Goal: Transaction & Acquisition: Download file/media

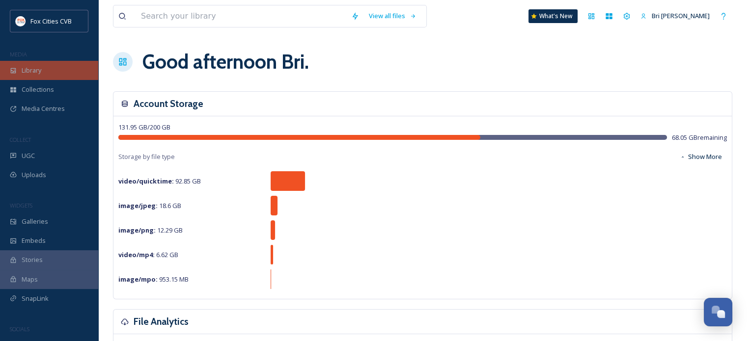
click at [28, 75] on div "Library" at bounding box center [49, 70] width 98 height 19
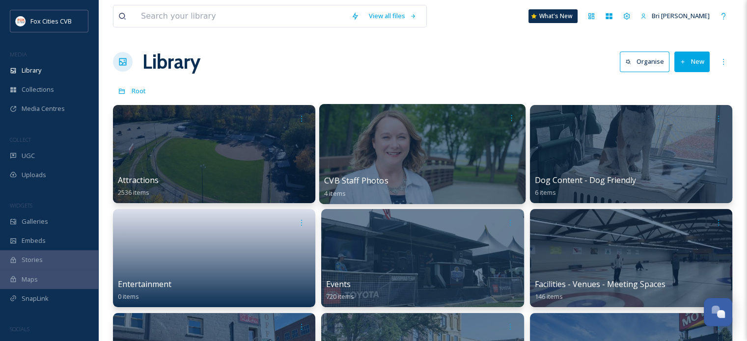
click at [394, 121] on div at bounding box center [422, 118] width 197 height 18
click at [388, 148] on div at bounding box center [422, 154] width 207 height 100
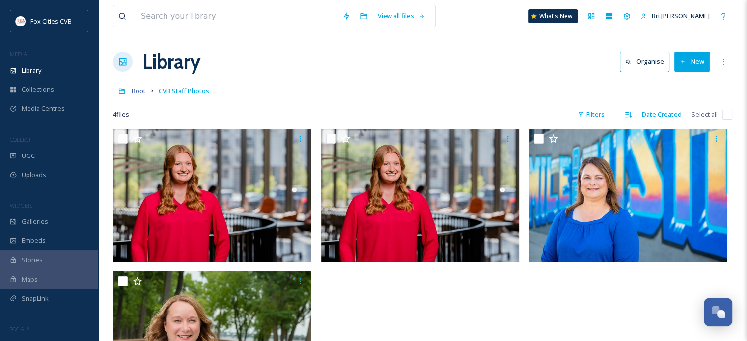
click at [142, 91] on span "Root" at bounding box center [139, 90] width 14 height 9
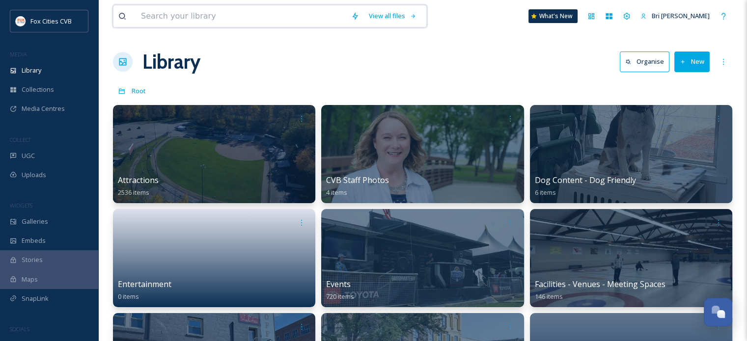
click at [179, 20] on input at bounding box center [241, 16] width 210 height 22
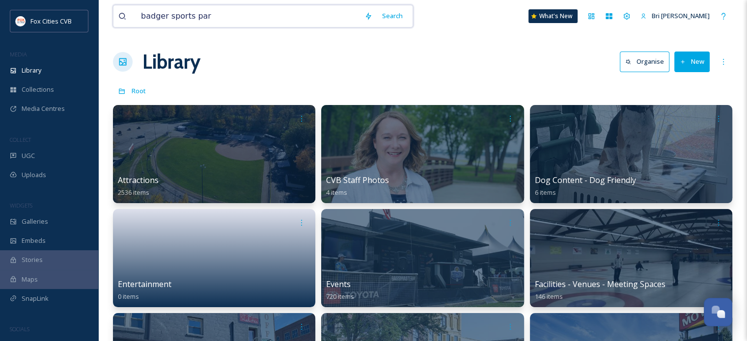
type input "badger sports park"
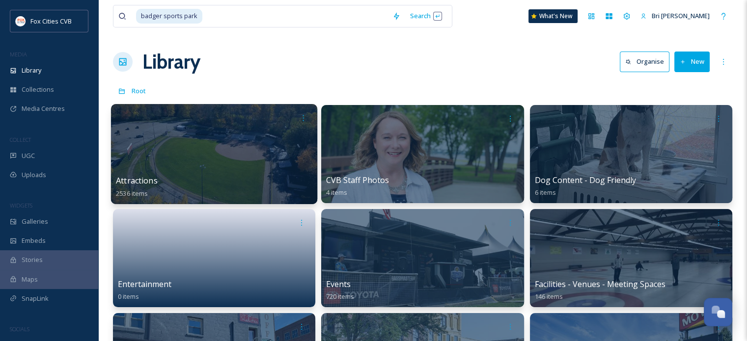
click at [215, 127] on div at bounding box center [214, 154] width 207 height 100
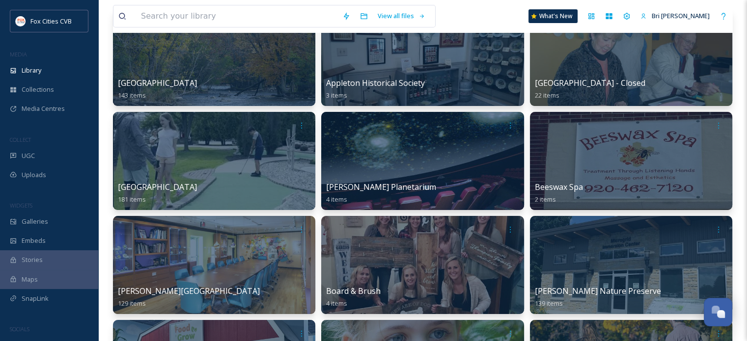
scroll to position [99, 0]
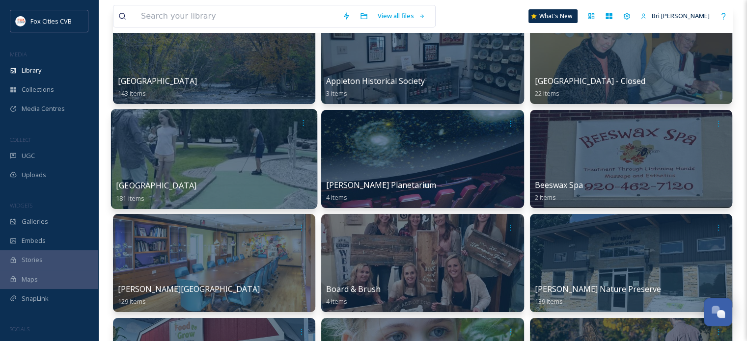
click at [219, 143] on div at bounding box center [214, 159] width 207 height 100
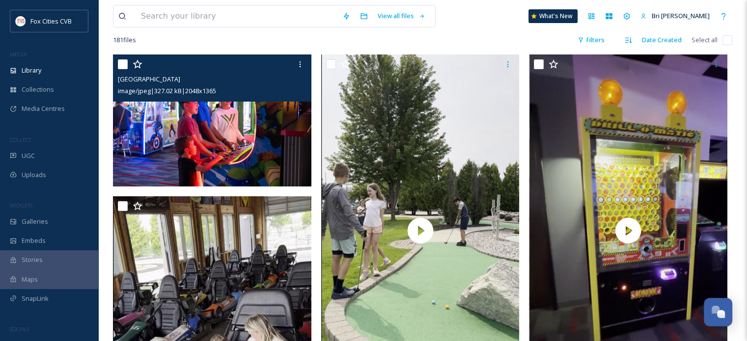
scroll to position [76, 0]
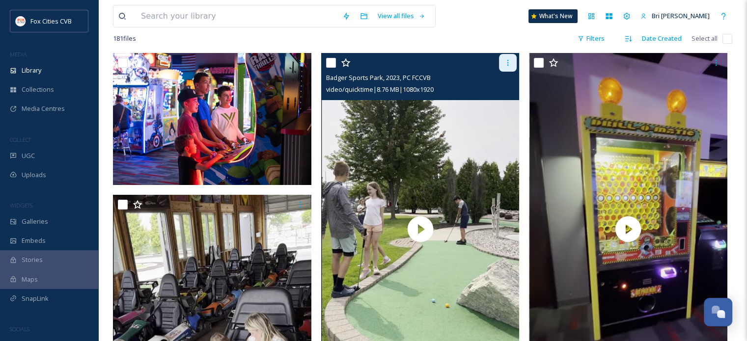
click at [511, 63] on icon at bounding box center [508, 63] width 8 height 8
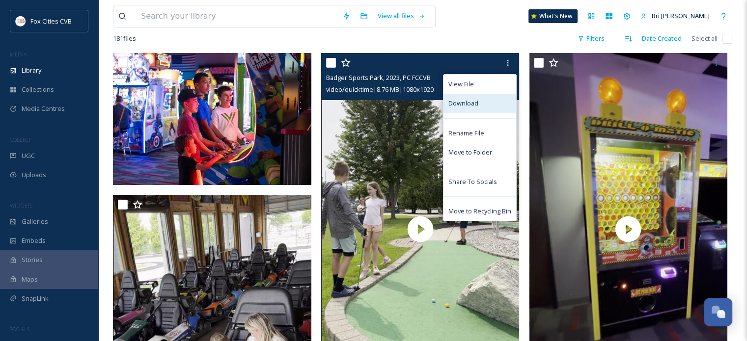
click at [487, 104] on div "Download" at bounding box center [480, 103] width 73 height 19
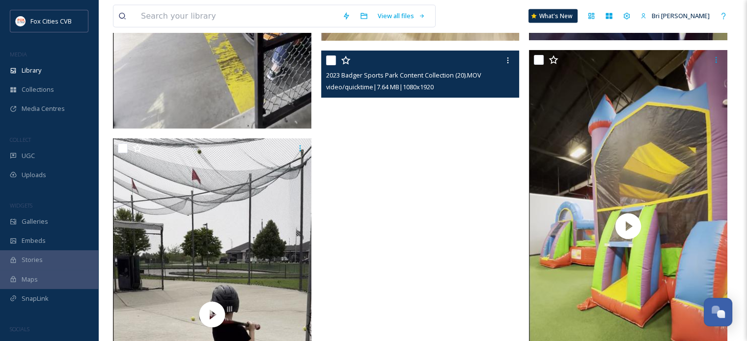
scroll to position [2307, 0]
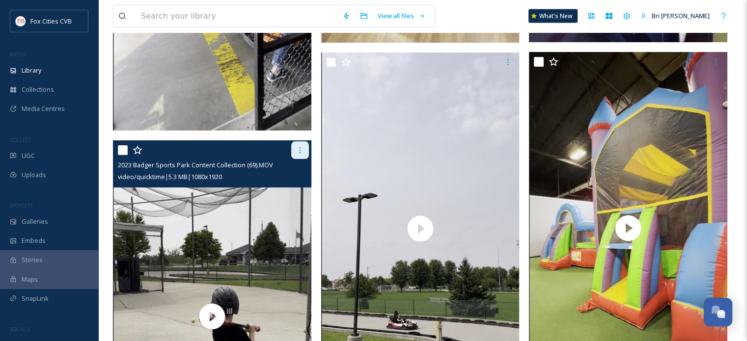
click at [294, 147] on div at bounding box center [300, 151] width 18 height 18
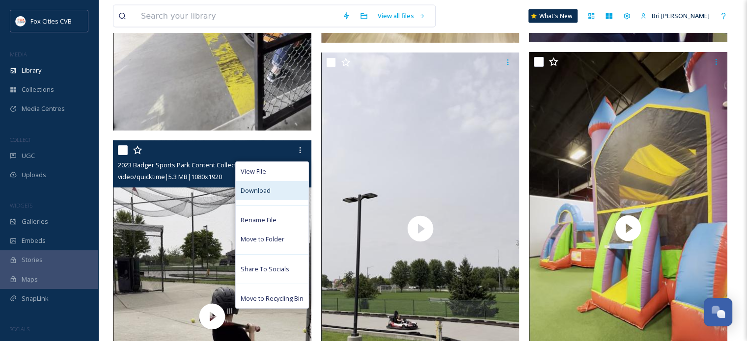
click at [268, 198] on div "Download" at bounding box center [272, 190] width 73 height 19
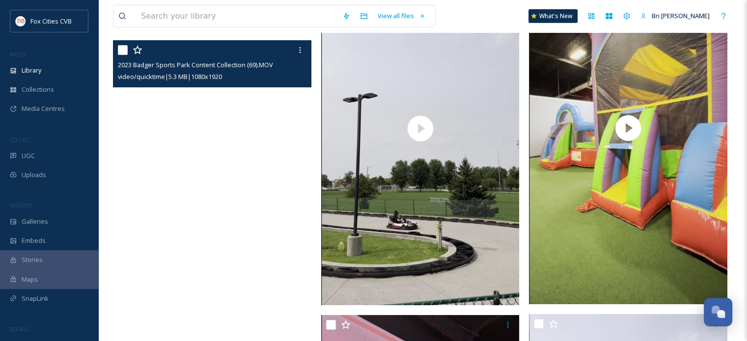
scroll to position [2280, 0]
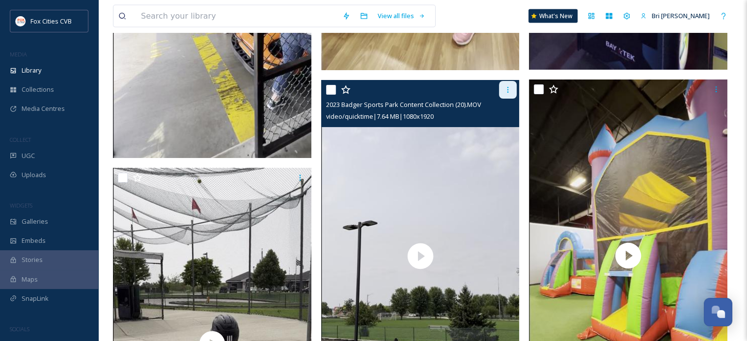
click at [503, 96] on div at bounding box center [508, 90] width 18 height 18
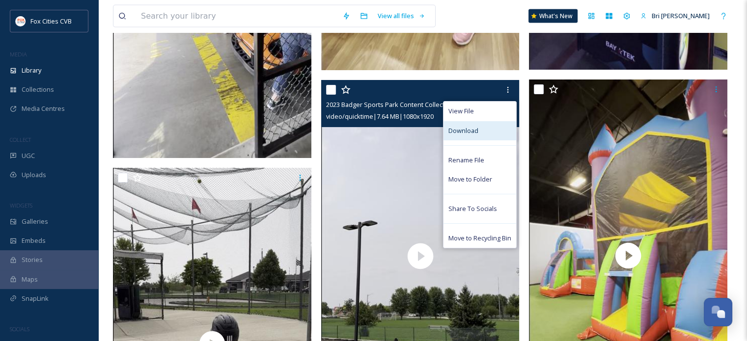
click at [476, 136] on div "Download" at bounding box center [480, 130] width 73 height 19
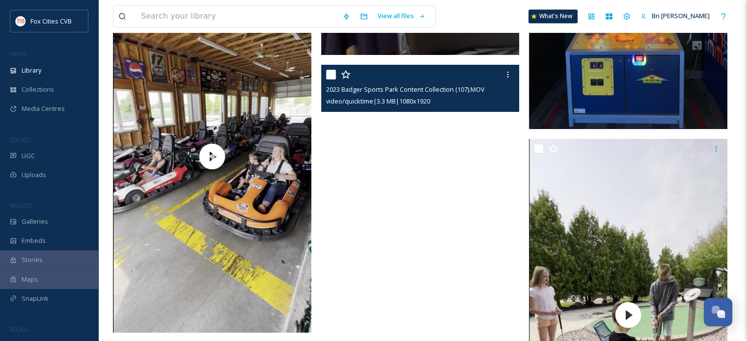
scroll to position [5448, 0]
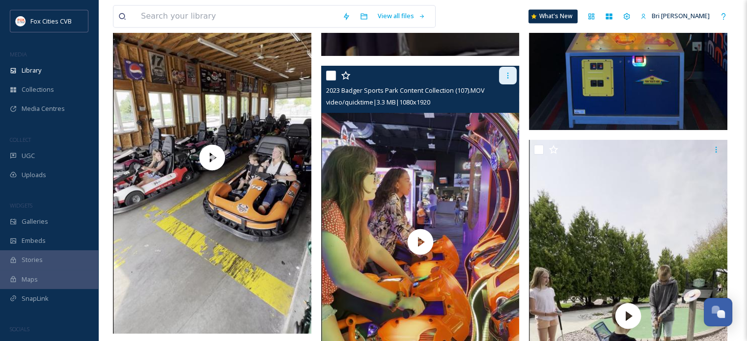
click at [517, 78] on div at bounding box center [508, 76] width 18 height 18
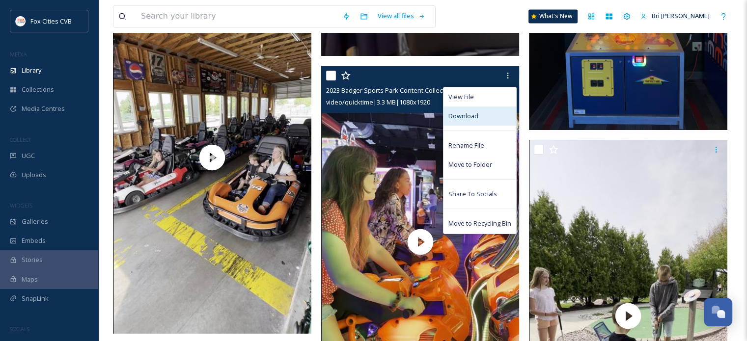
click at [455, 119] on span "Download" at bounding box center [464, 116] width 30 height 9
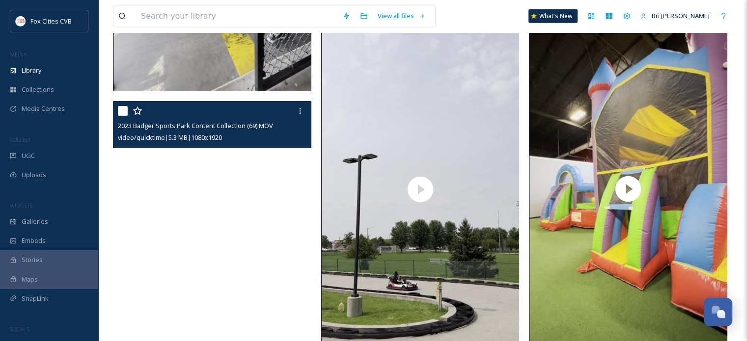
scroll to position [2324, 0]
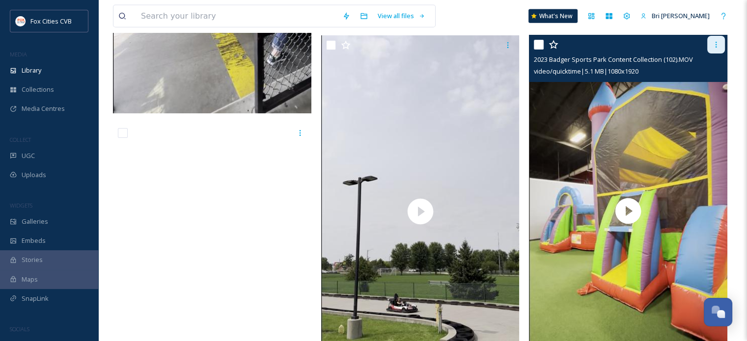
click at [719, 51] on div at bounding box center [717, 45] width 18 height 18
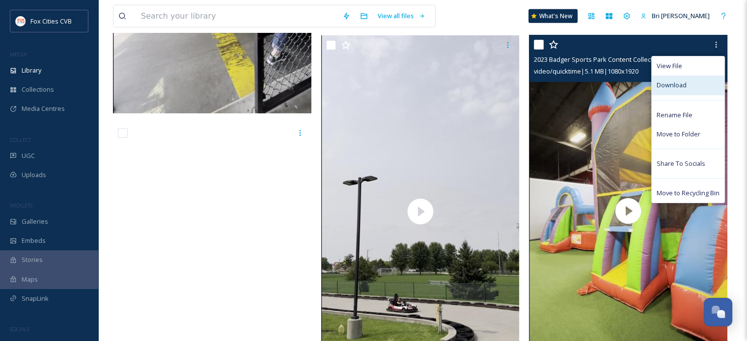
click at [697, 81] on div "Download" at bounding box center [688, 85] width 73 height 19
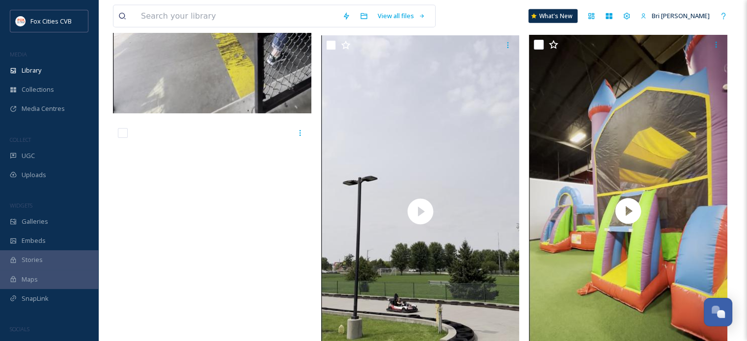
click at [508, 9] on div "View all files What's New Bri [PERSON_NAME]" at bounding box center [423, 16] width 620 height 32
click at [493, 27] on div "View all files What's New Bri [PERSON_NAME]" at bounding box center [423, 16] width 620 height 32
